Goal: Task Accomplishment & Management: Manage account settings

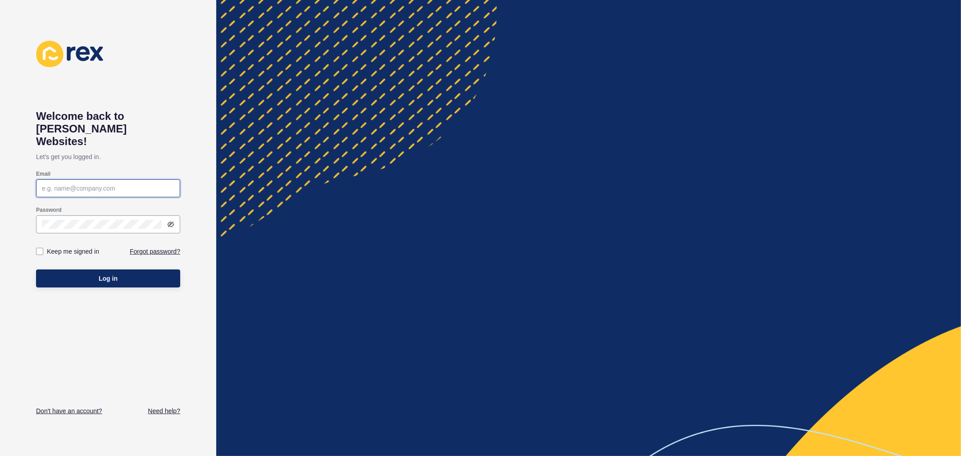
click at [130, 184] on input "Email" at bounding box center [108, 188] width 132 height 9
type input "[PERSON_NAME][EMAIL_ADDRESS][PERSON_NAME][DOMAIN_NAME]"
click at [95, 269] on button "Log in" at bounding box center [108, 278] width 144 height 18
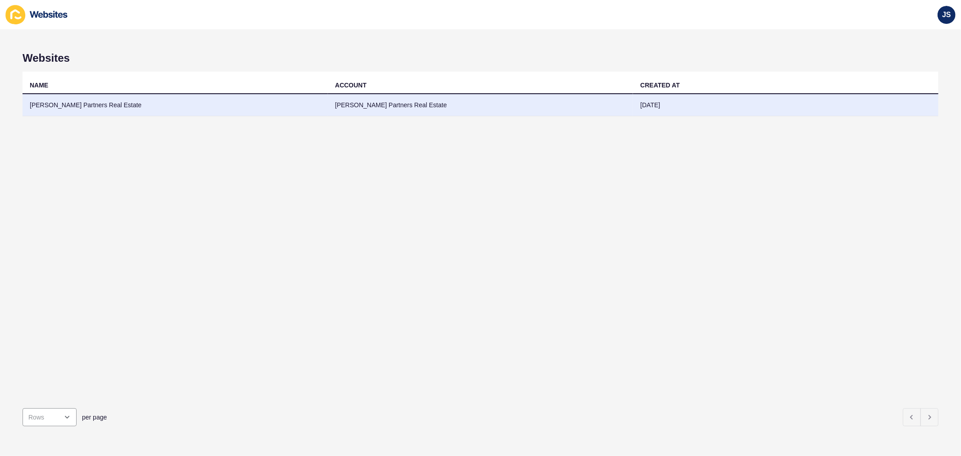
click at [194, 110] on td "[PERSON_NAME] Partners Real Estate" at bounding box center [176, 105] width 306 height 22
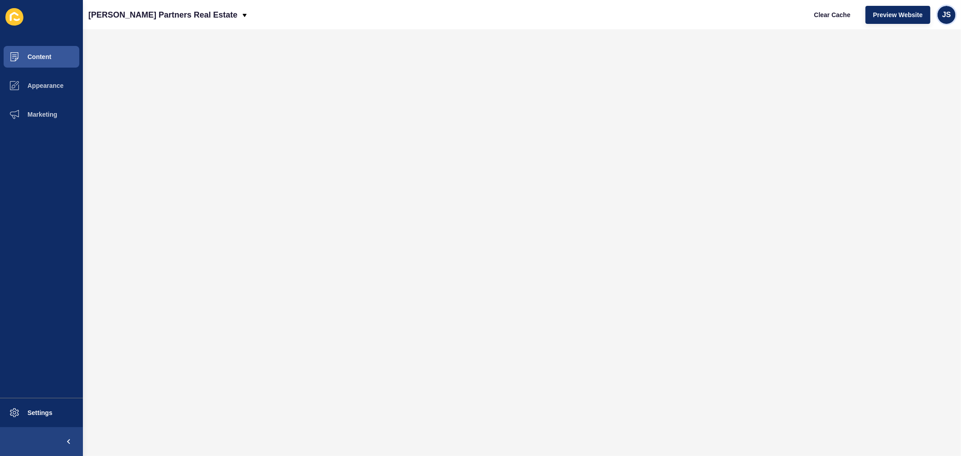
click at [947, 15] on span "JS" at bounding box center [946, 14] width 9 height 9
click at [932, 73] on link "Logout" at bounding box center [926, 75] width 66 height 20
